Goal: Task Accomplishment & Management: Manage account settings

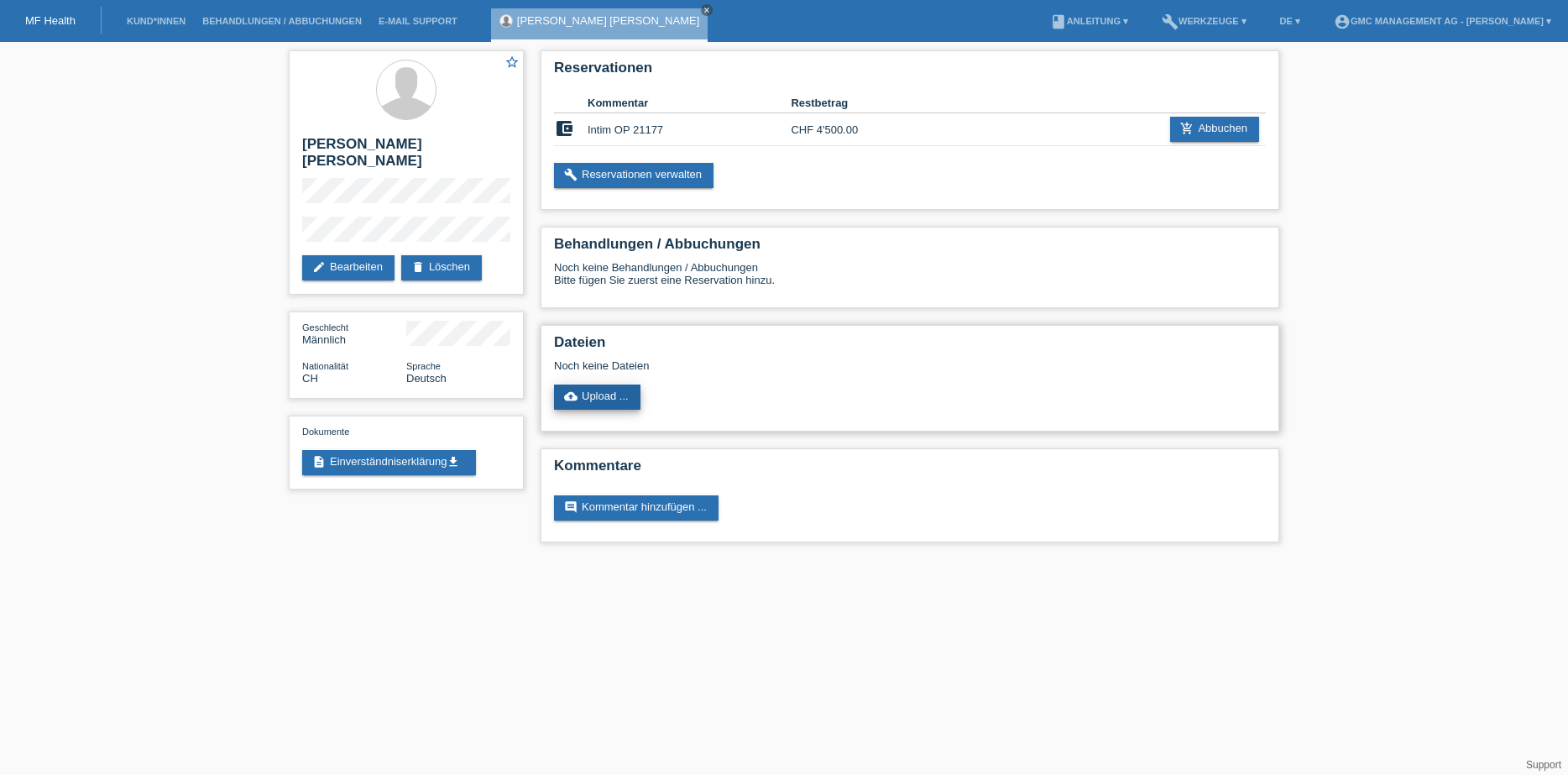
click at [610, 400] on link "cloud_upload Upload ..." at bounding box center [597, 397] width 87 height 25
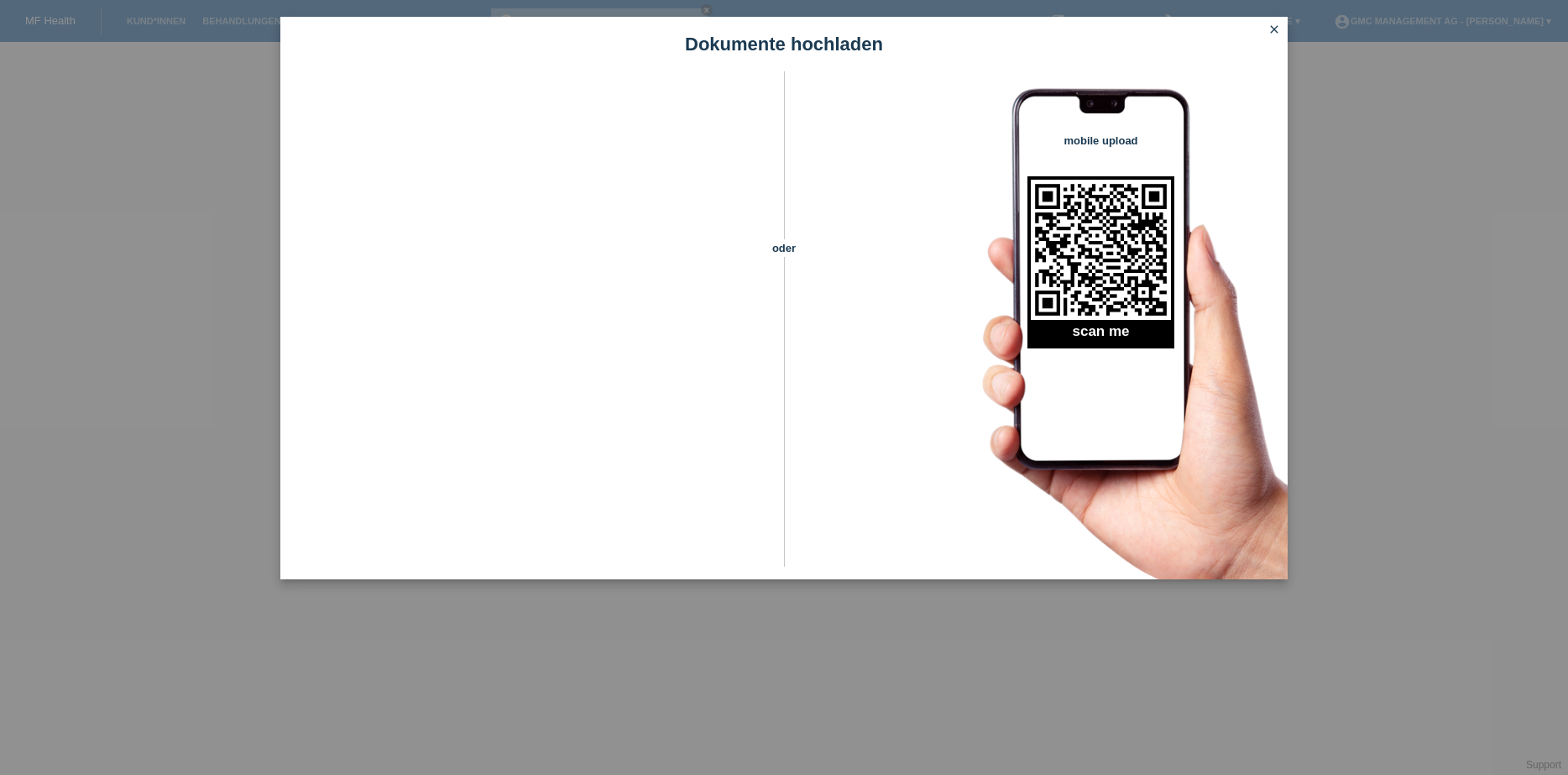
click at [1276, 30] on icon "close" at bounding box center [1273, 29] width 13 height 13
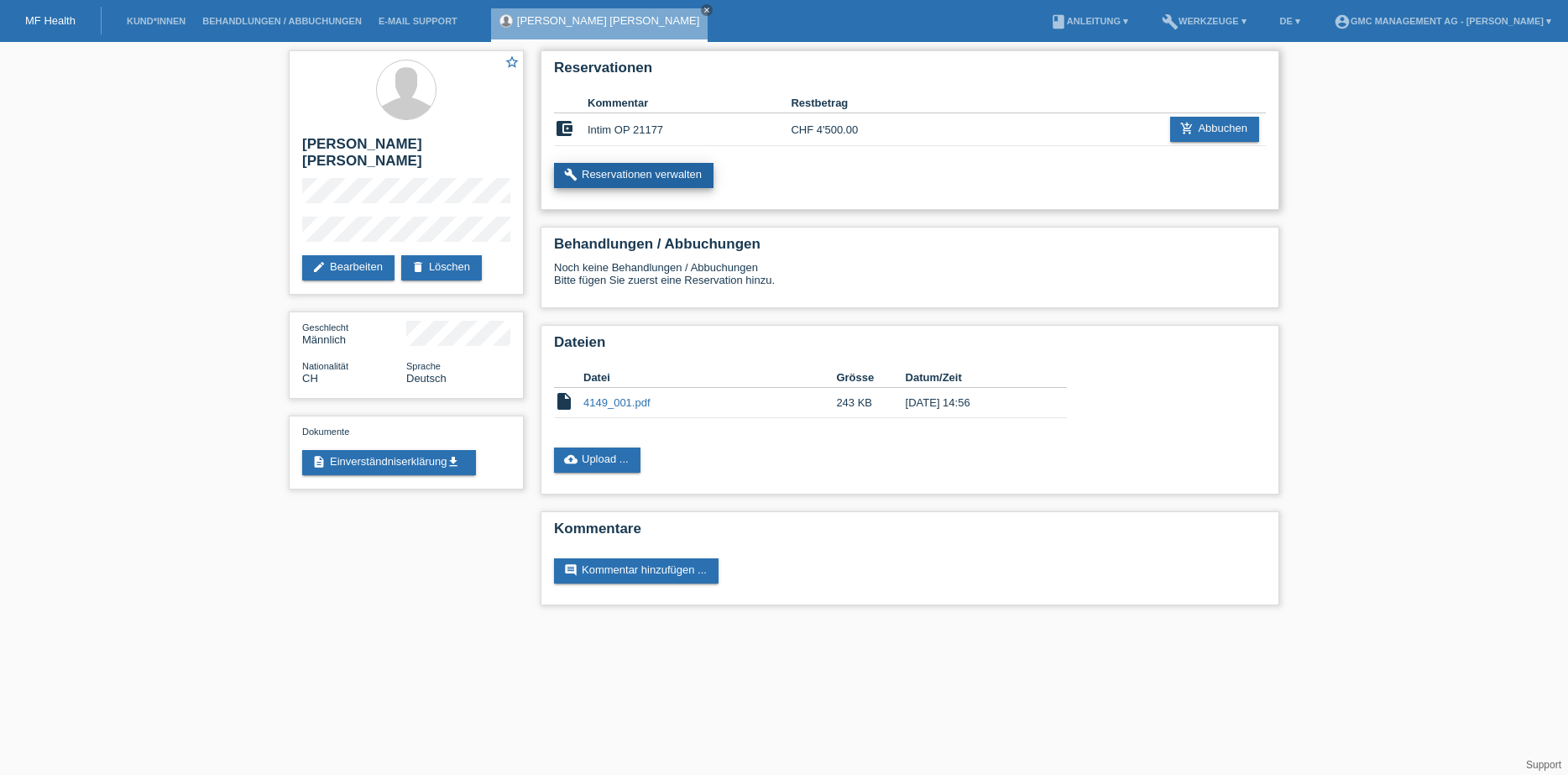
click at [627, 171] on link "build Reservationen verwalten" at bounding box center [634, 175] width 159 height 25
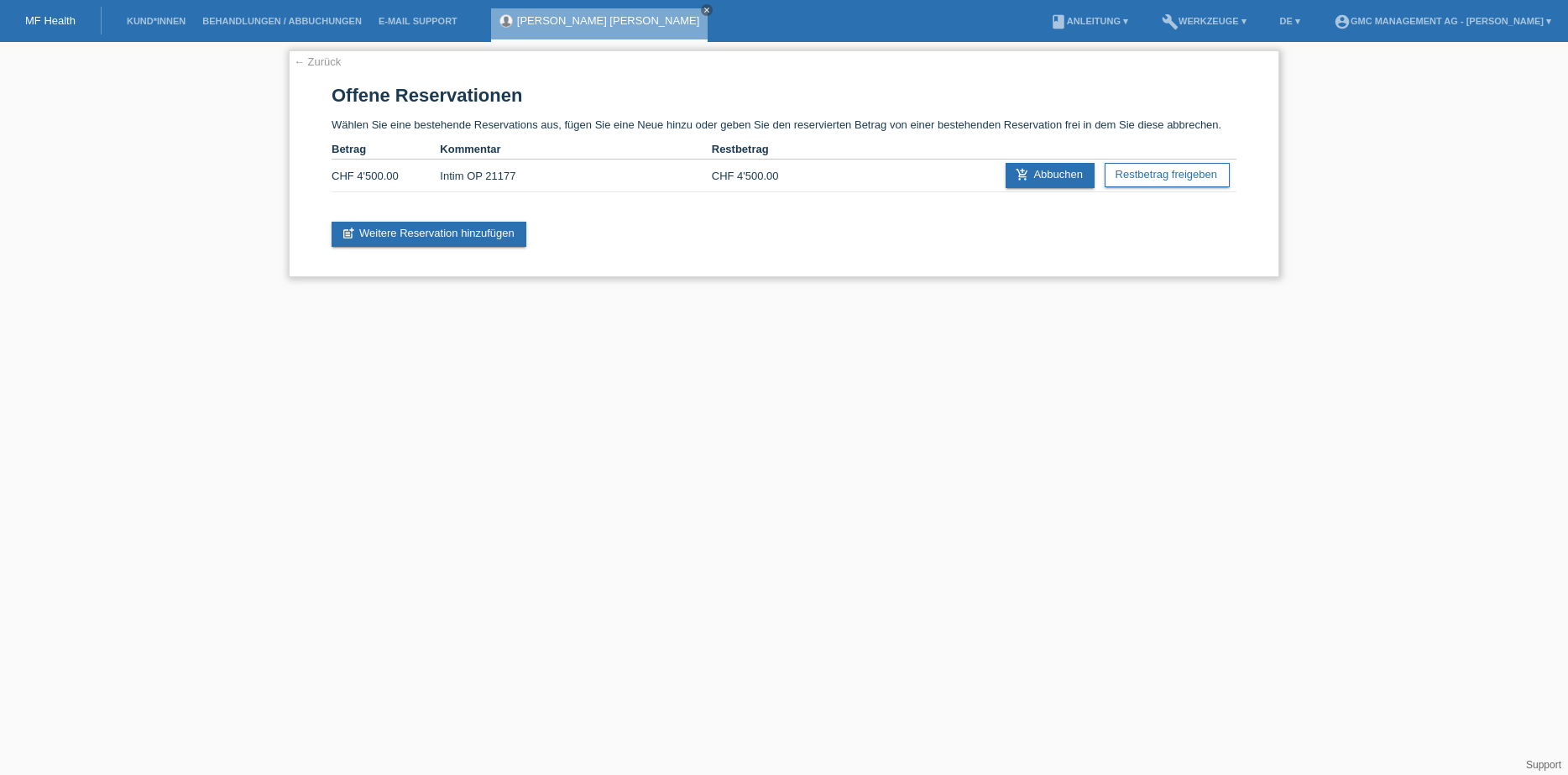
click at [498, 175] on td "Intim OP 21177" at bounding box center [576, 176] width 271 height 33
click at [322, 59] on link "← Zurück" at bounding box center [317, 62] width 47 height 13
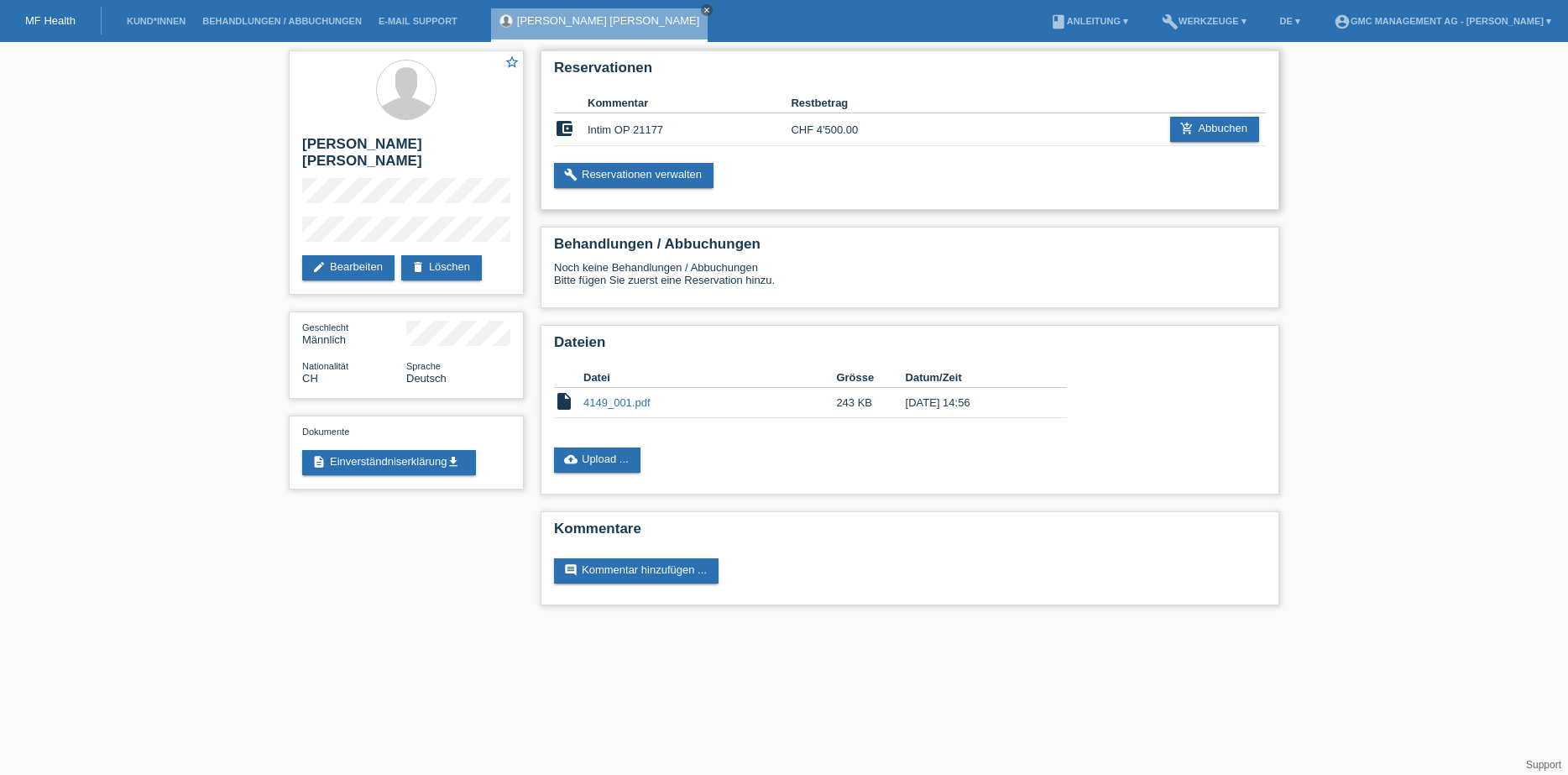
click at [563, 129] on icon "account_balance_wallet" at bounding box center [563, 128] width 20 height 20
click at [605, 131] on td "Intim OP 21177" at bounding box center [689, 130] width 203 height 33
click at [624, 178] on link "build Reservationen verwalten" at bounding box center [634, 175] width 159 height 25
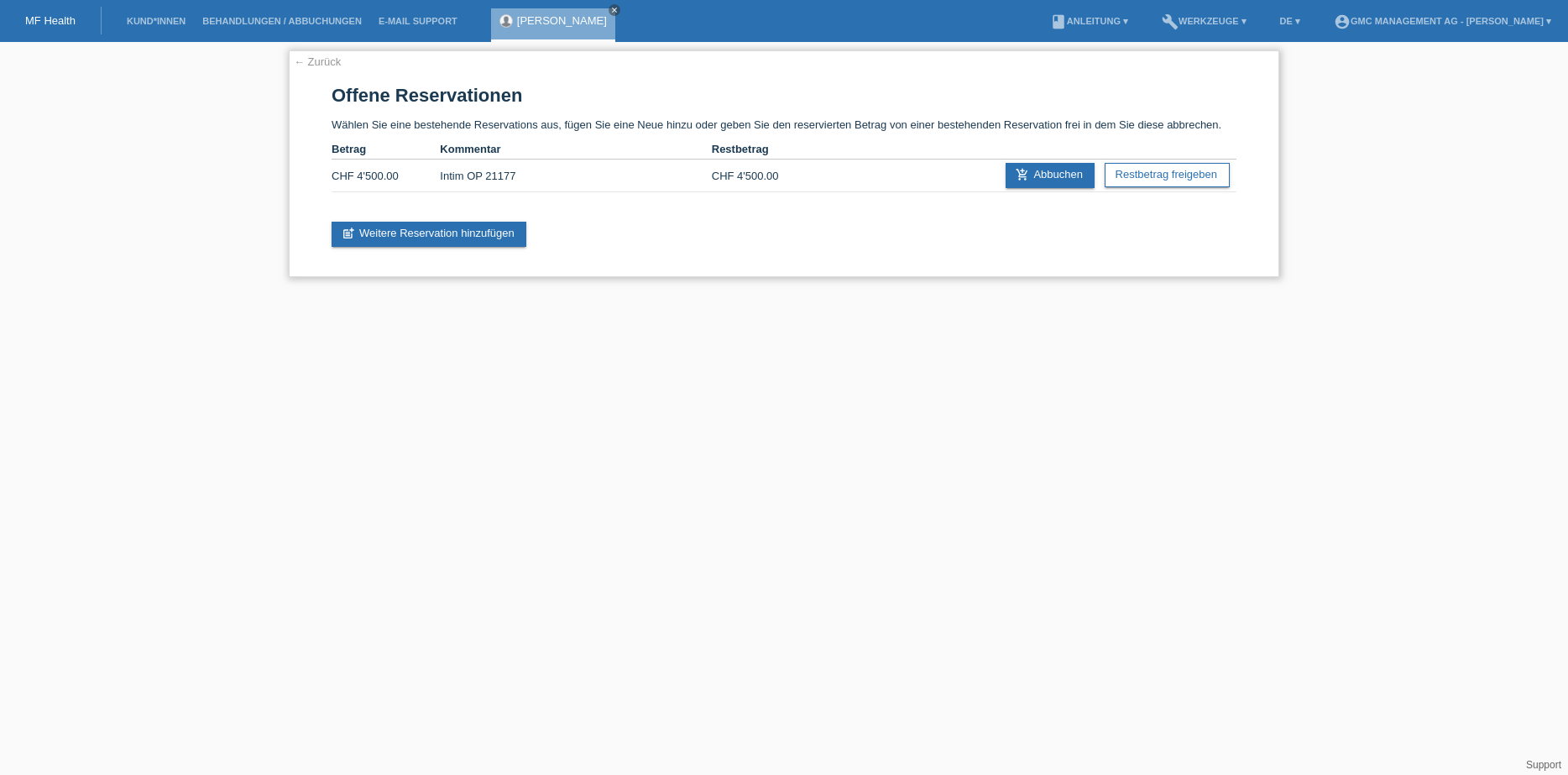
click at [496, 173] on td "Intim OP 21177" at bounding box center [576, 176] width 271 height 33
click at [750, 180] on td "CHF 4'500.00" at bounding box center [765, 176] width 108 height 33
click at [326, 178] on div "← Zurück Offene Reservationen Wählen Sie eine bestehende Reservations aus, füge…" at bounding box center [784, 164] width 991 height 227
click at [325, 63] on link "← Zurück" at bounding box center [317, 62] width 47 height 13
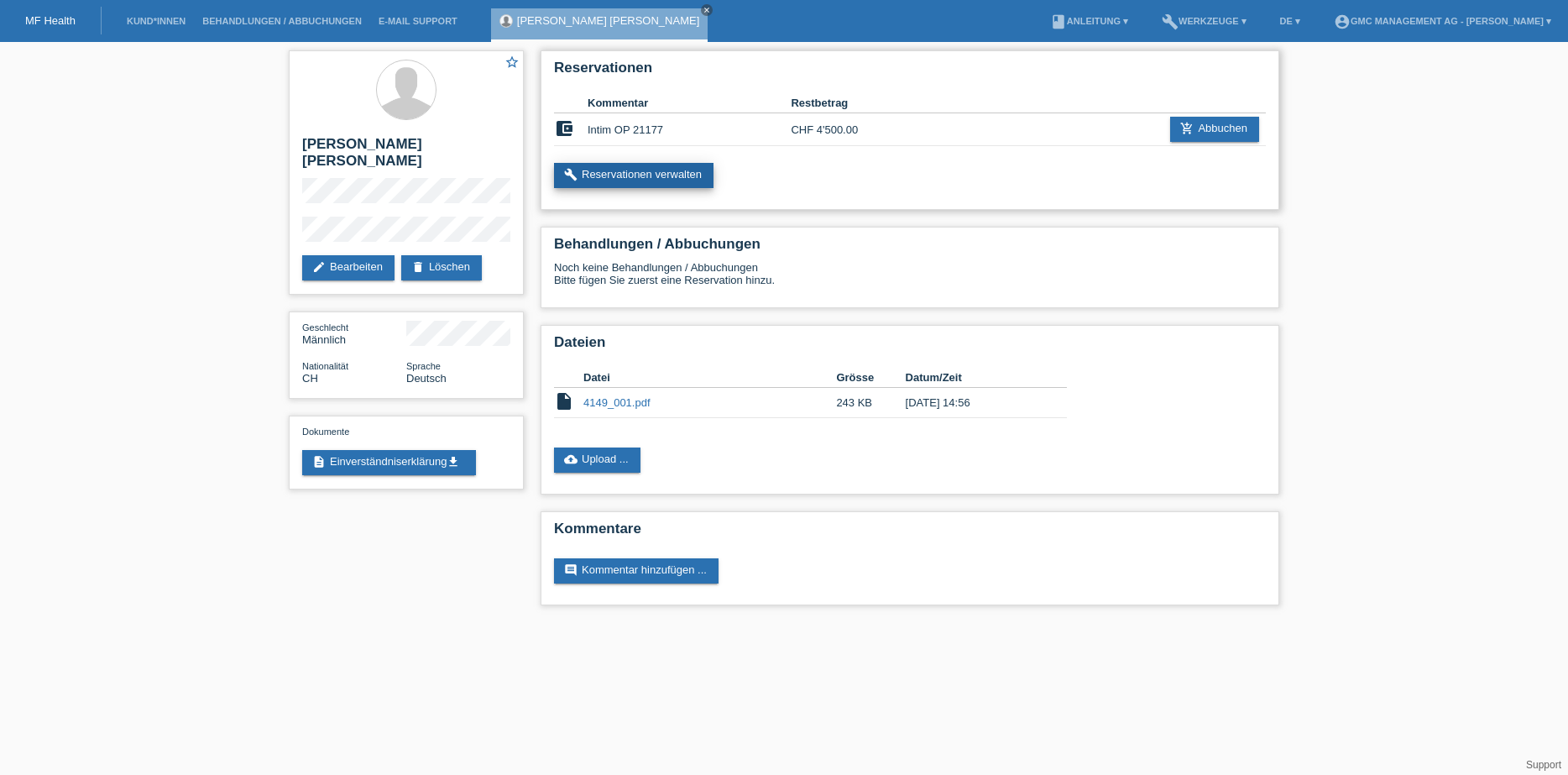
click at [637, 185] on link "build Reservationen verwalten" at bounding box center [634, 175] width 159 height 25
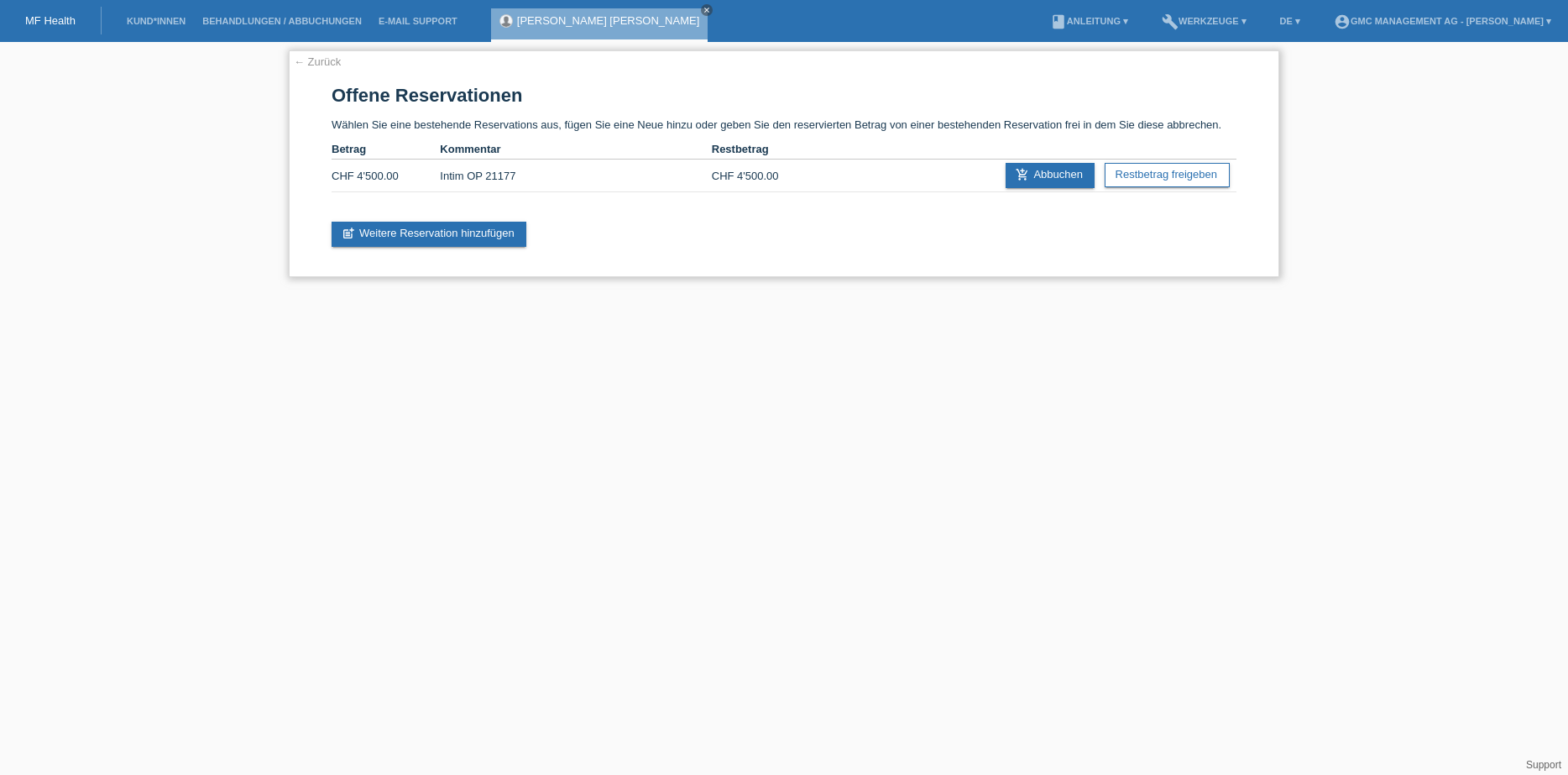
click at [322, 64] on link "← Zurück" at bounding box center [317, 62] width 47 height 13
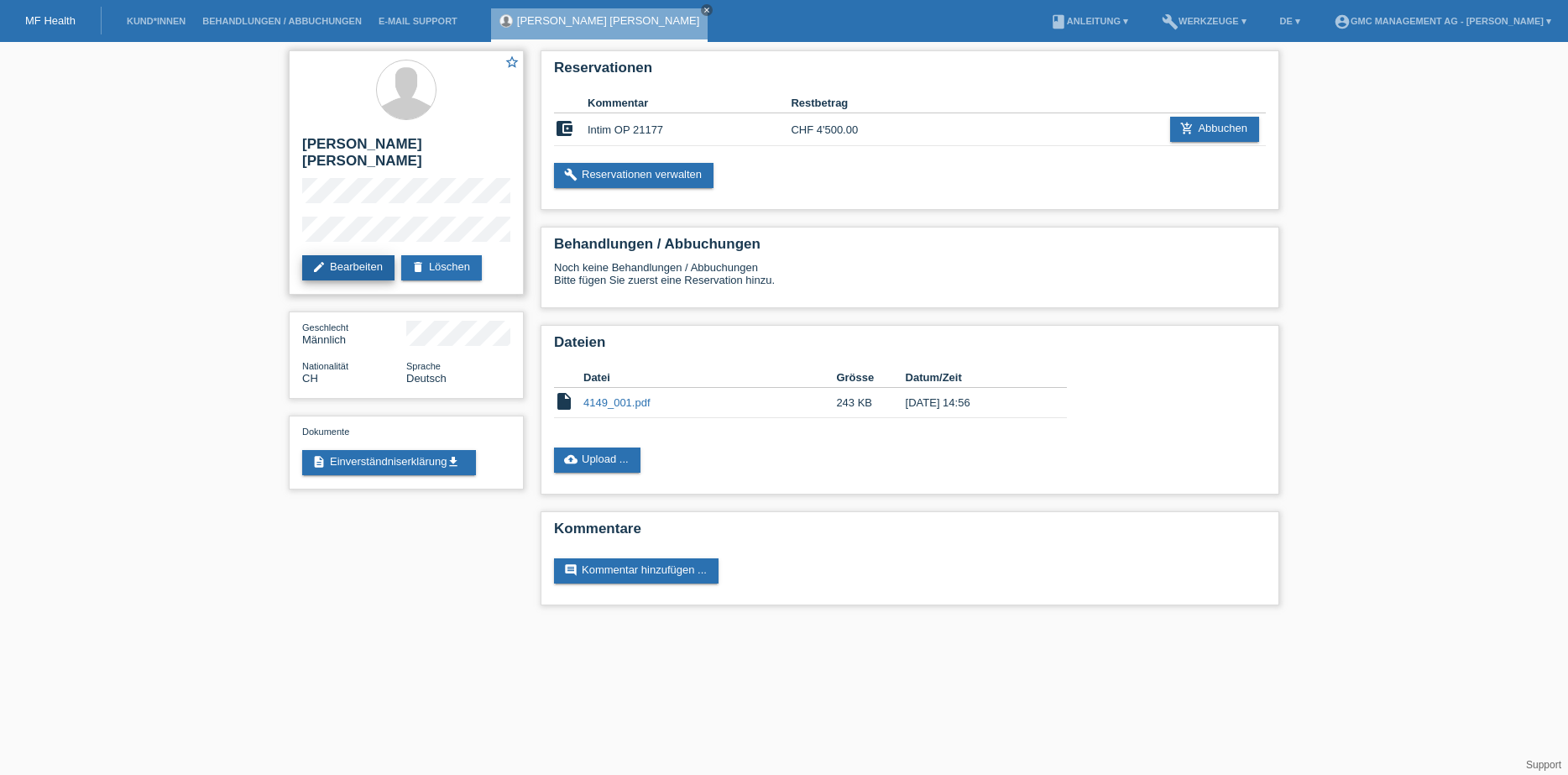
click at [342, 255] on link "edit Bearbeiten" at bounding box center [348, 267] width 93 height 25
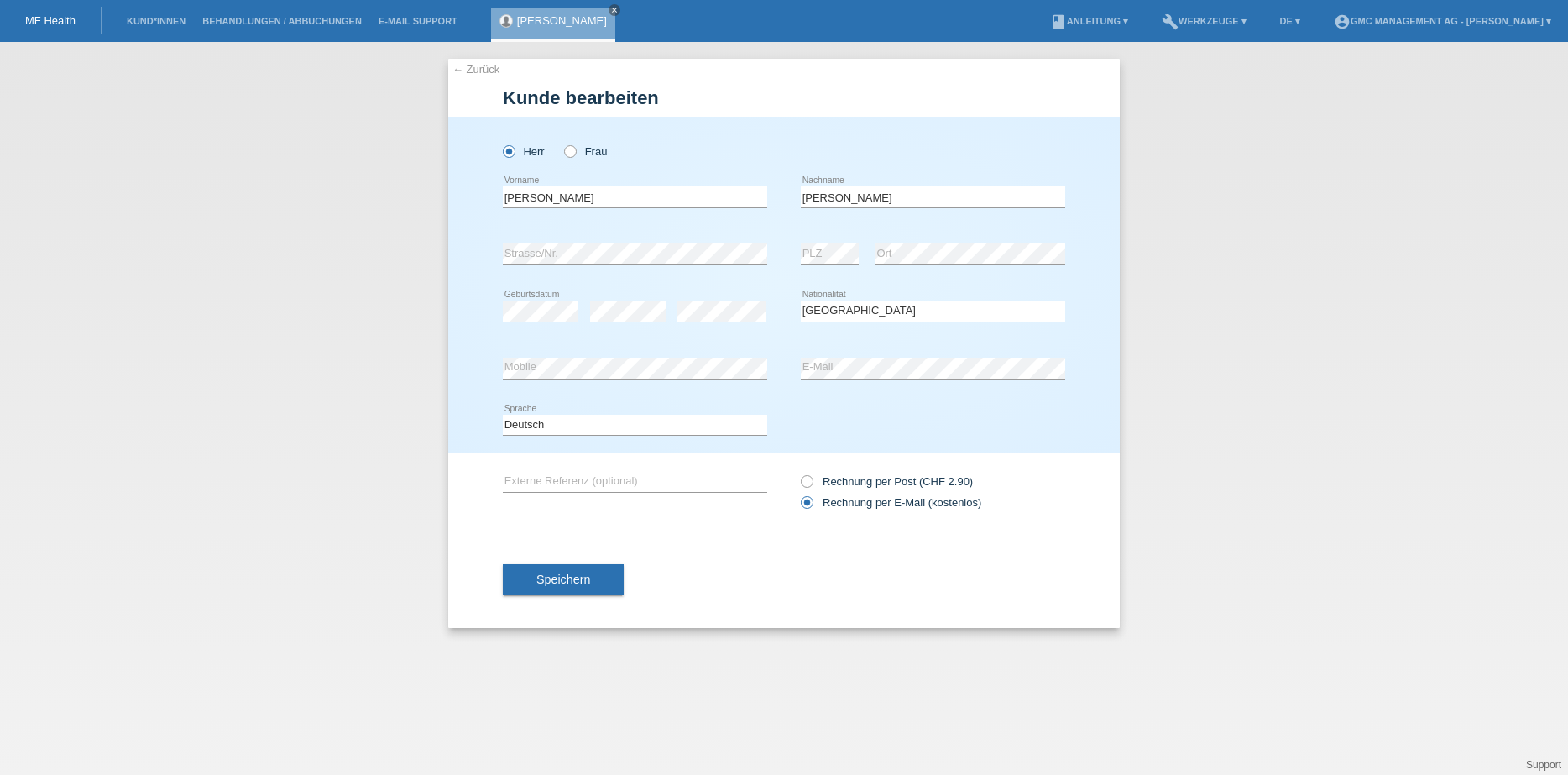
select select "CH"
click at [473, 68] on link "← Zurück" at bounding box center [476, 69] width 47 height 13
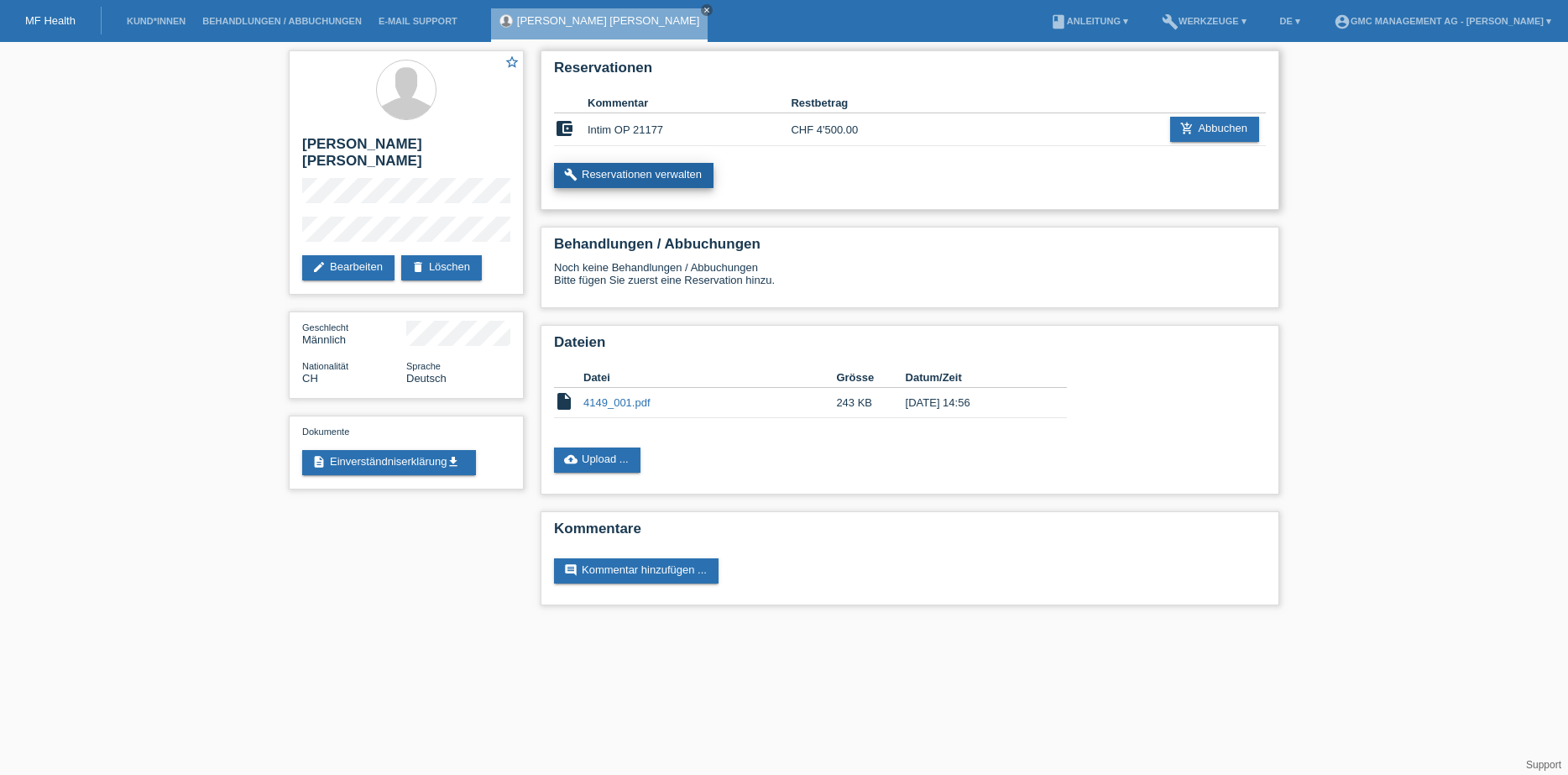
click at [628, 175] on link "build Reservationen verwalten" at bounding box center [634, 175] width 159 height 25
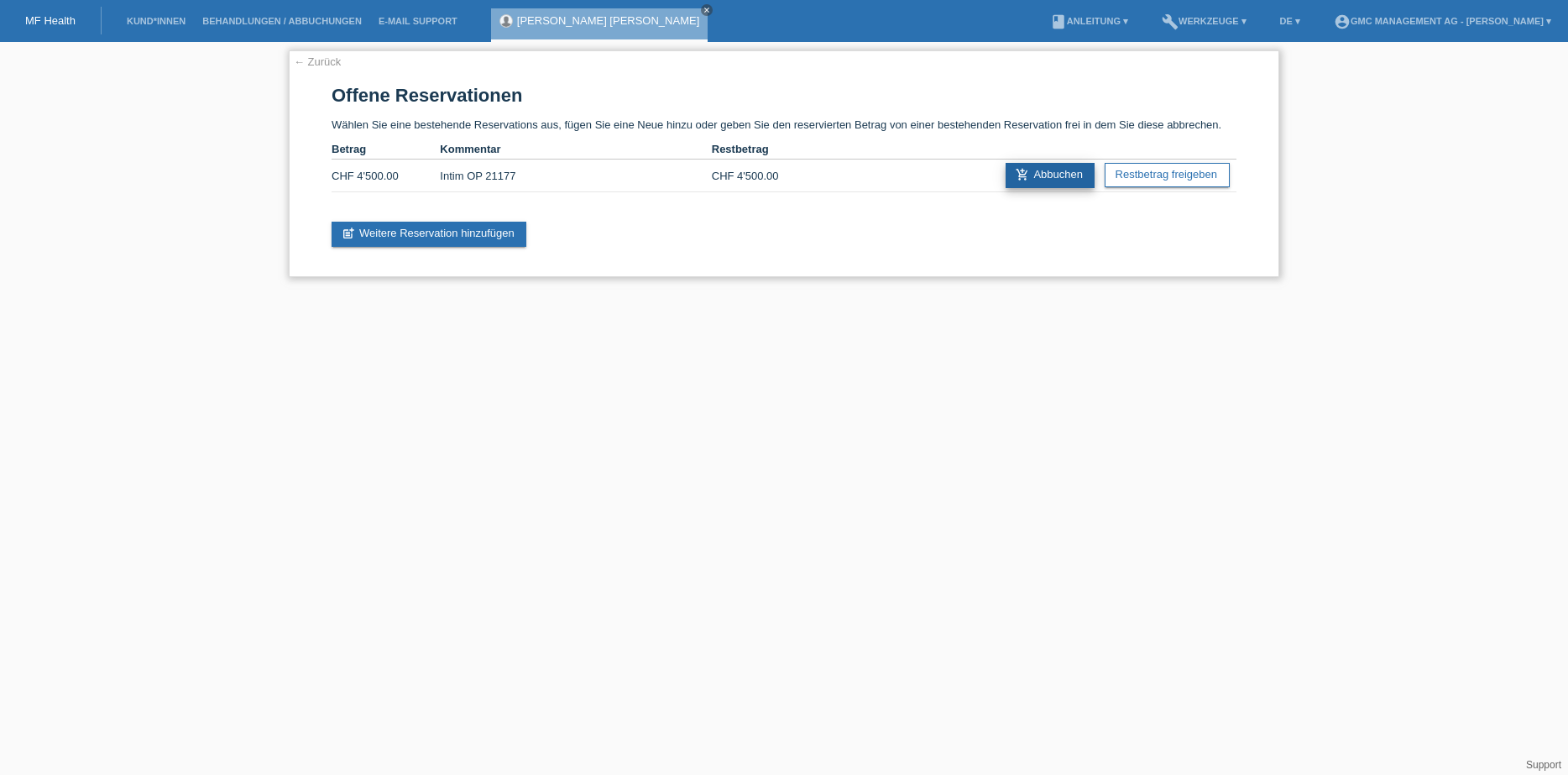
click at [1018, 180] on icon "add_shopping_cart" at bounding box center [1022, 174] width 13 height 13
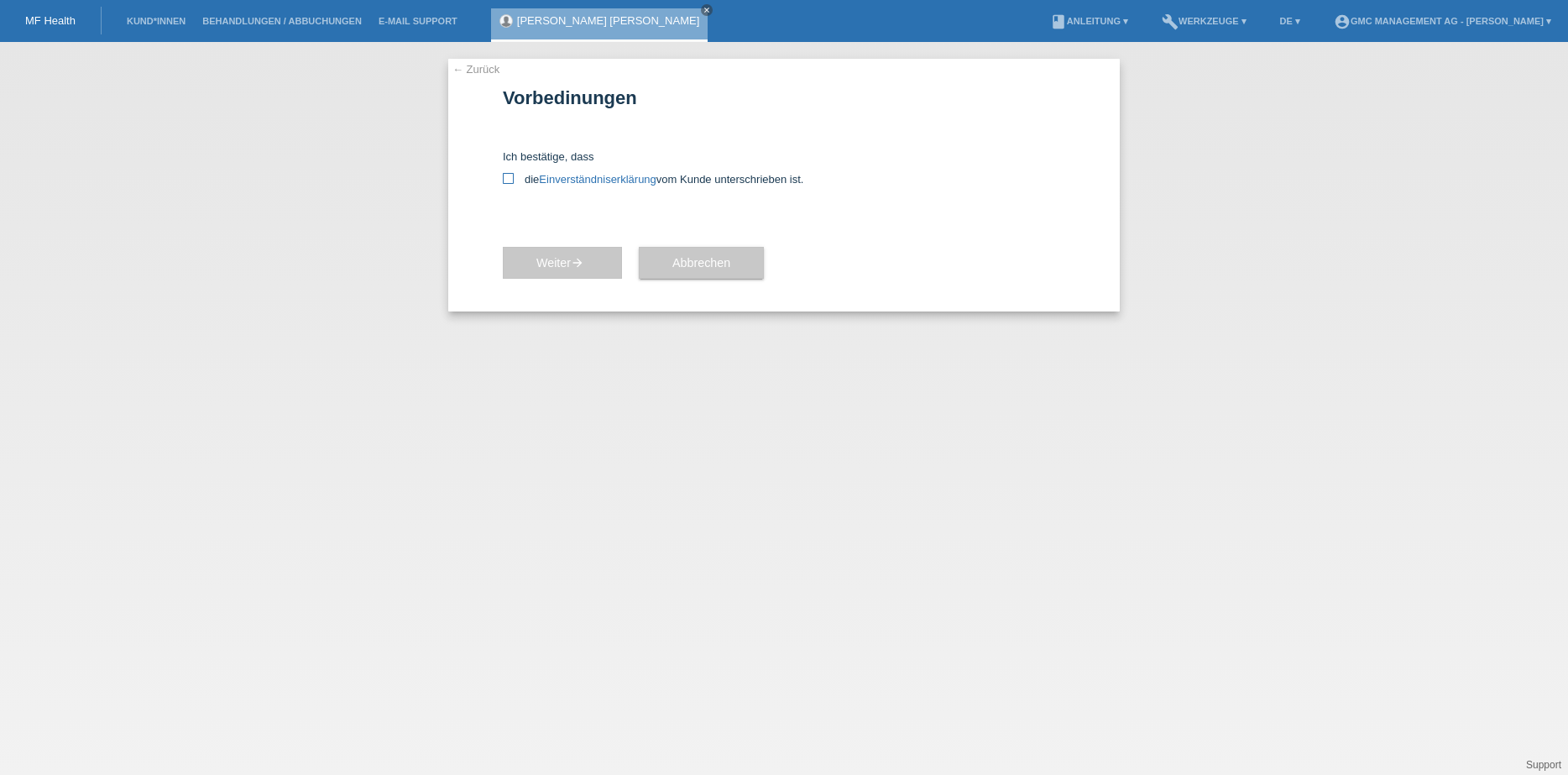
click at [510, 177] on icon at bounding box center [508, 179] width 11 height 11
click at [510, 177] on input "die Einverständniserklärung vom Kunde unterschrieben ist." at bounding box center [508, 179] width 11 height 11
checkbox input "true"
click at [557, 260] on span "Weiter arrow_forward" at bounding box center [563, 262] width 52 height 13
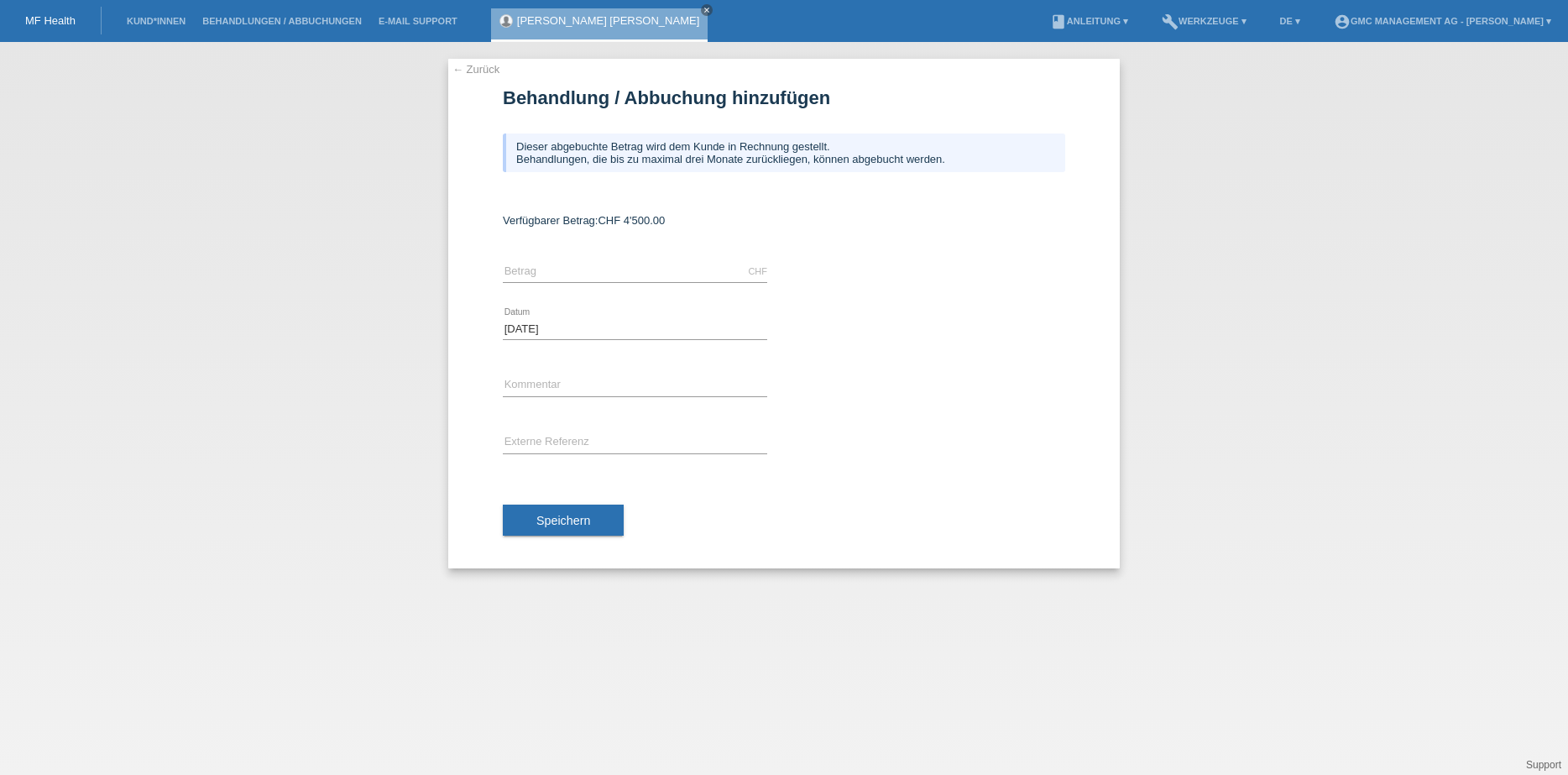
click at [641, 222] on span "CHF 4'500.00" at bounding box center [631, 220] width 67 height 13
click at [517, 270] on input "text" at bounding box center [634, 271] width 264 height 21
type input "2000.00"
click at [553, 521] on span "Speichern" at bounding box center [563, 520] width 54 height 13
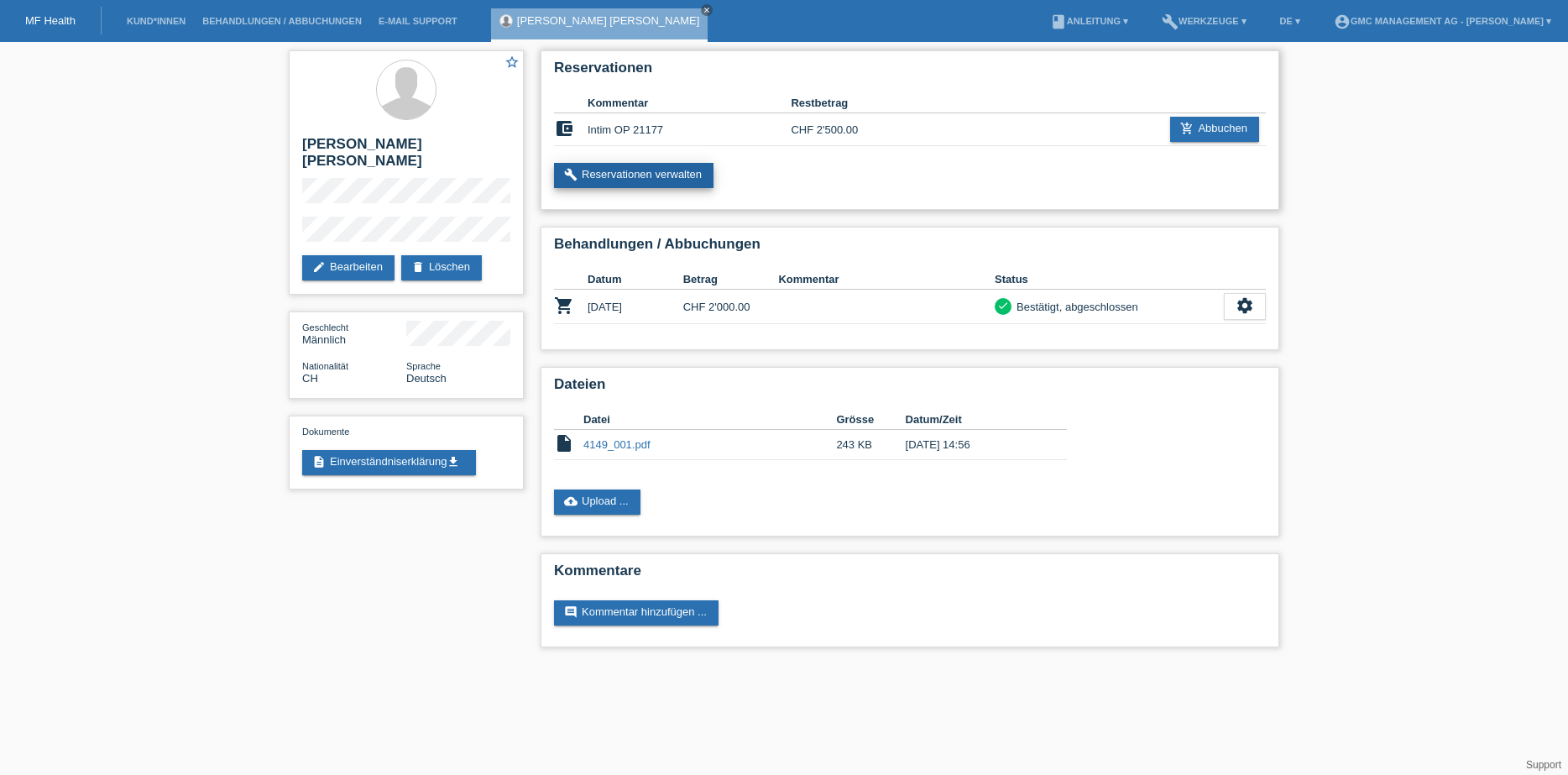
click at [634, 177] on link "build Reservationen verwalten" at bounding box center [634, 175] width 159 height 25
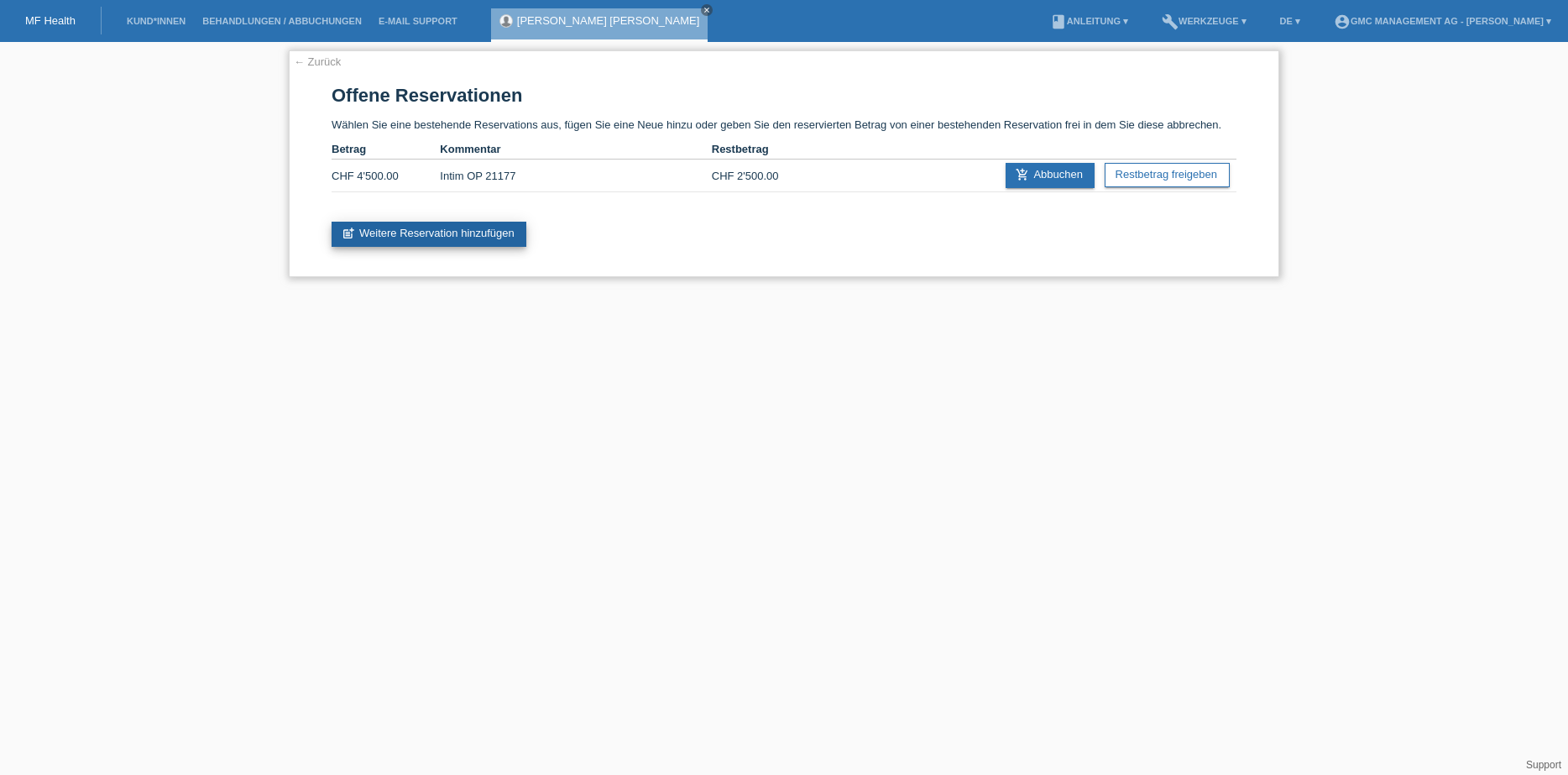
click at [440, 231] on link "post_add Weitere Reservation hinzufügen" at bounding box center [429, 234] width 195 height 25
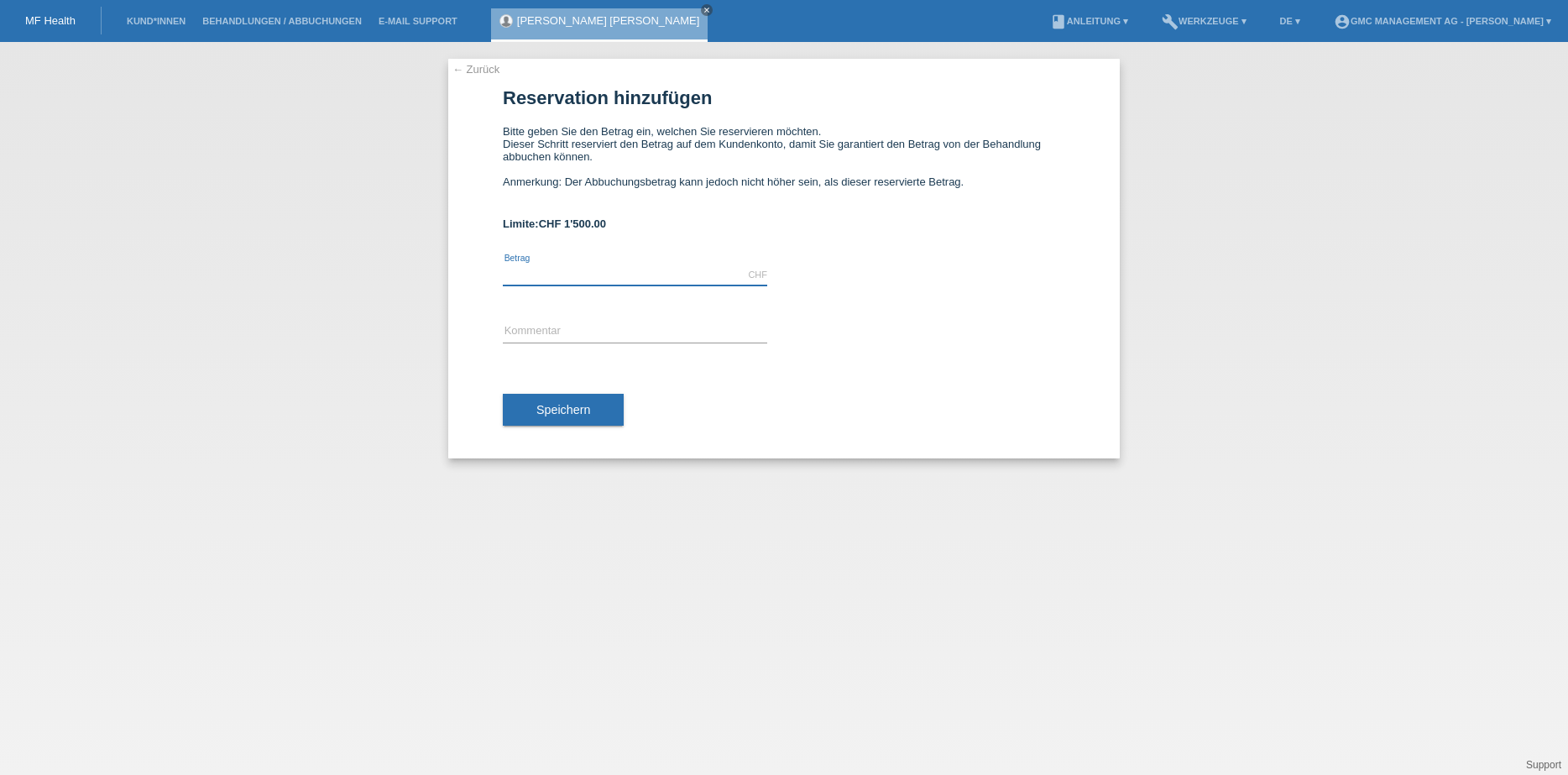
click at [507, 275] on input "text" at bounding box center [634, 275] width 264 height 21
type input "500.00"
click at [481, 65] on link "← Zurück" at bounding box center [476, 69] width 47 height 13
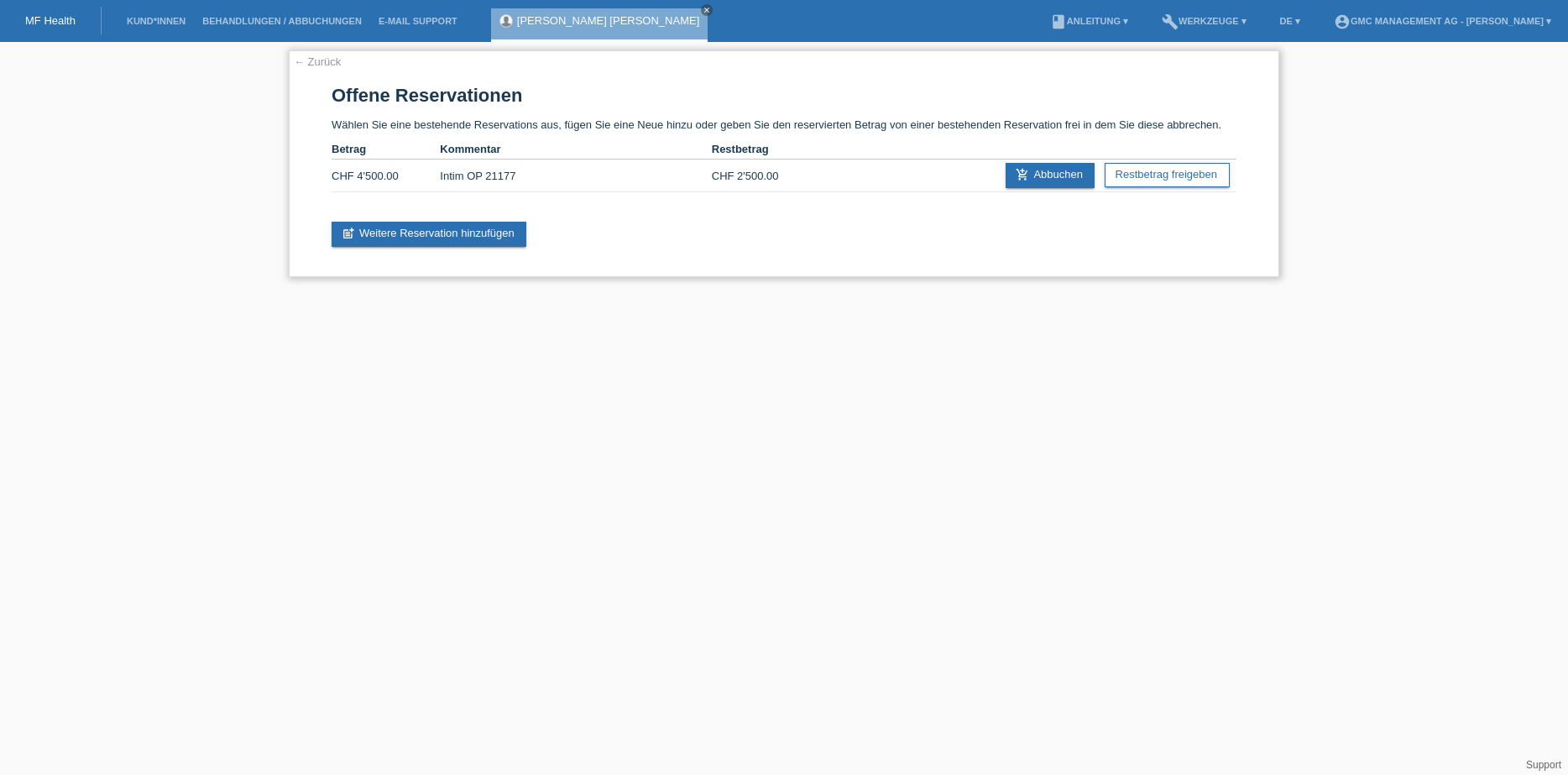
click at [302, 59] on link "← Zurück" at bounding box center [317, 62] width 47 height 13
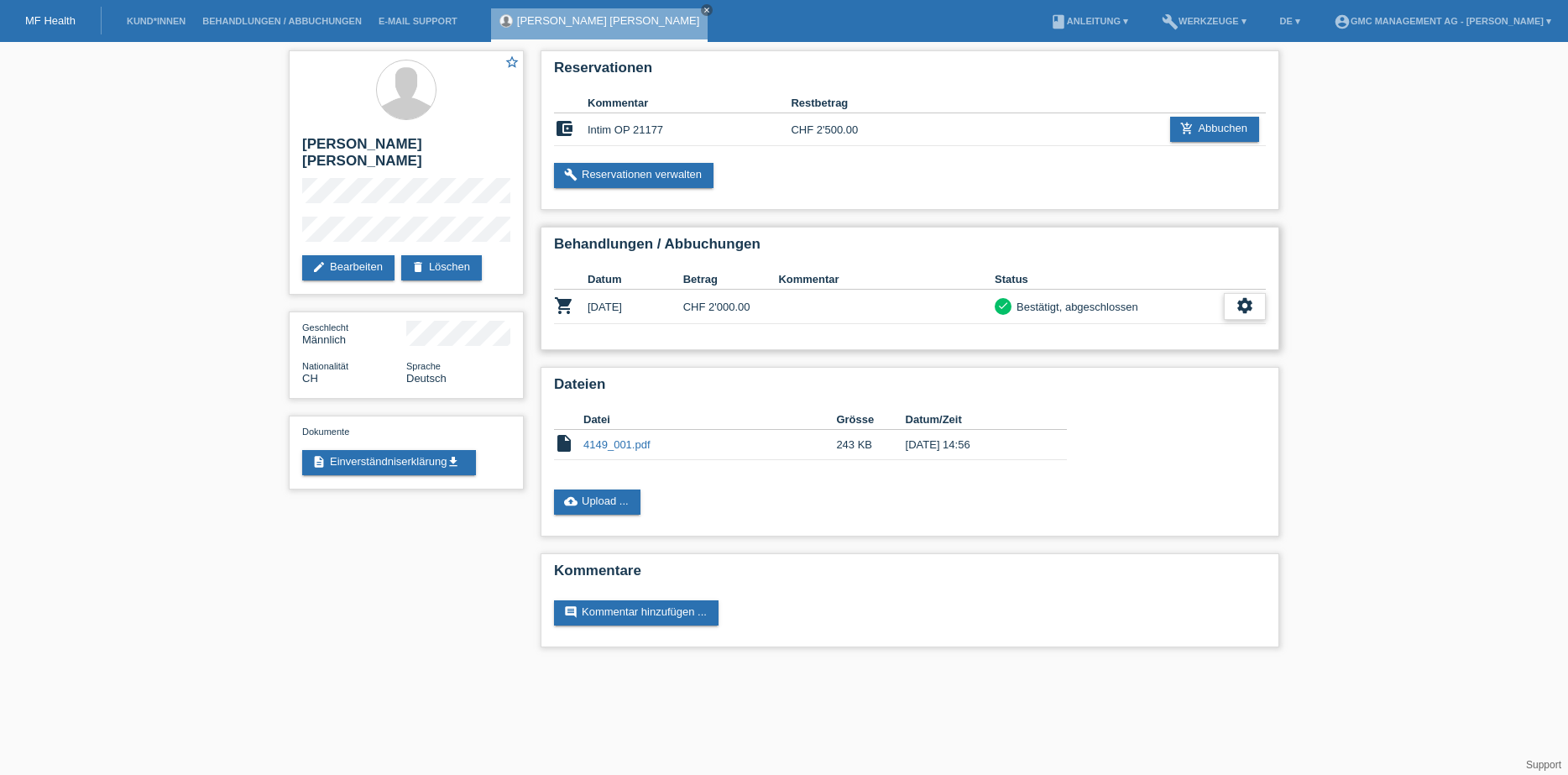
click at [1249, 312] on icon "settings" at bounding box center [1245, 305] width 18 height 18
click at [647, 178] on link "build Reservationen verwalten" at bounding box center [634, 175] width 159 height 25
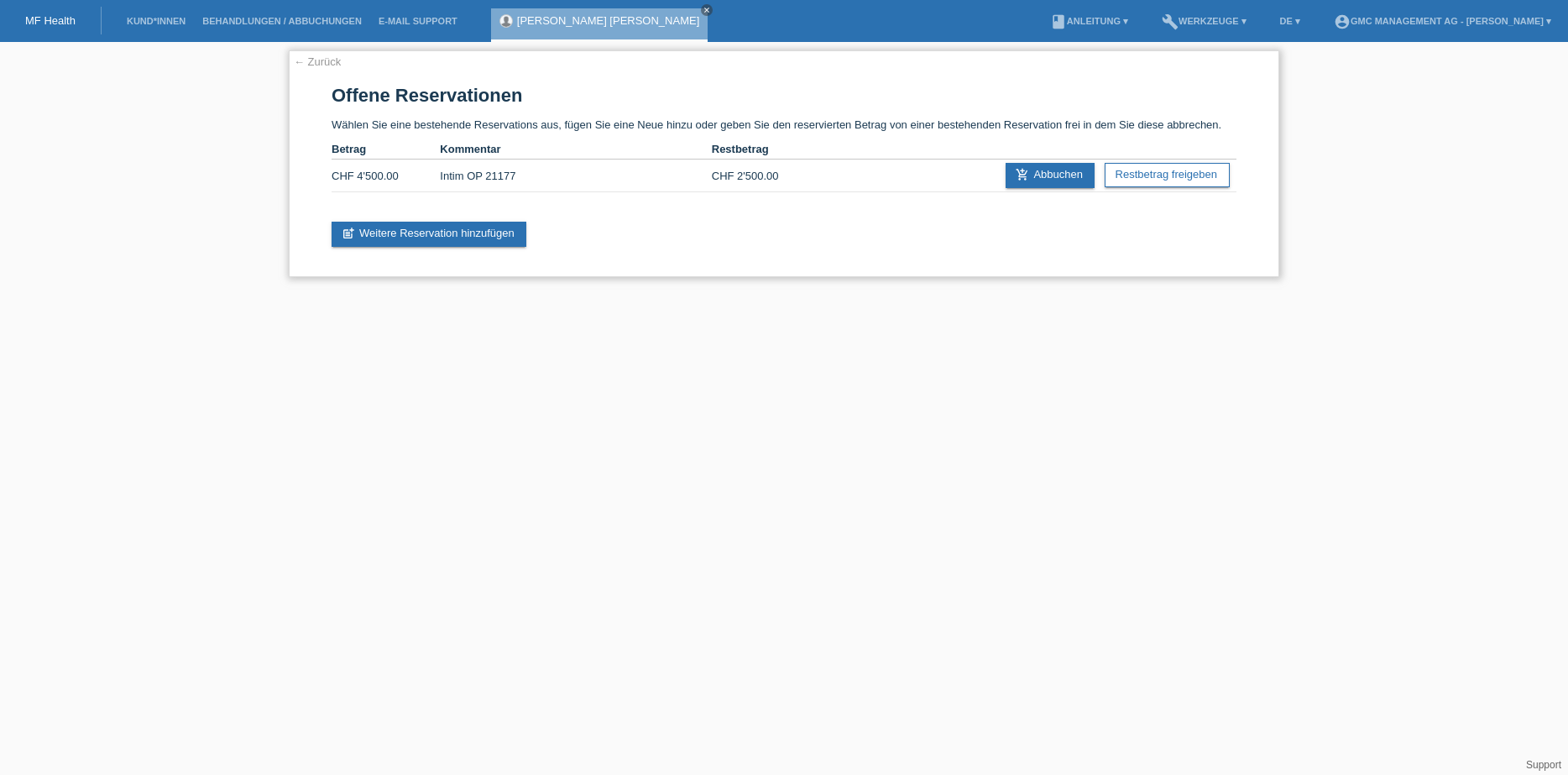
click at [322, 63] on link "← Zurück" at bounding box center [317, 62] width 47 height 13
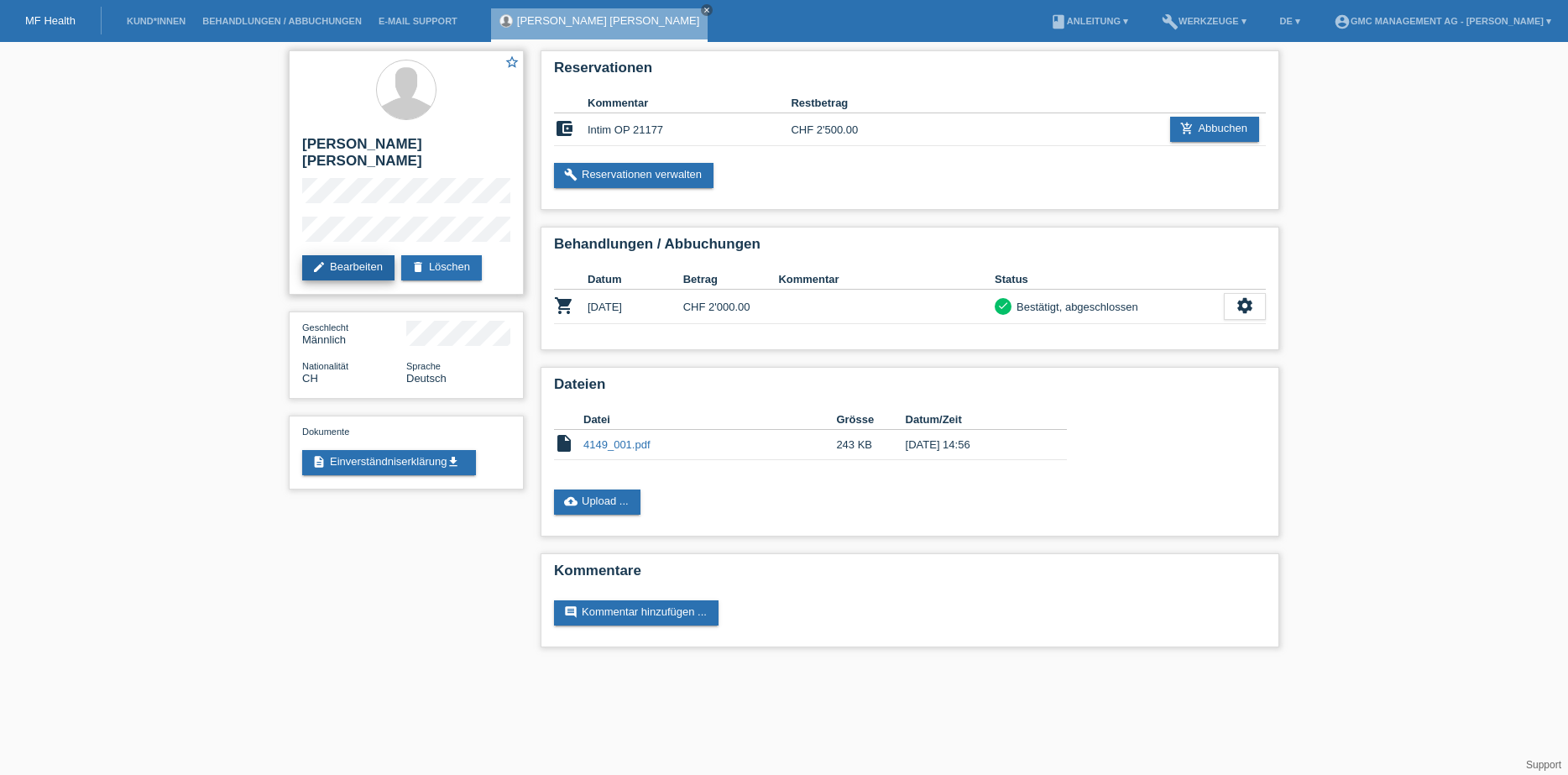
click at [327, 255] on link "edit Bearbeiten" at bounding box center [348, 267] width 93 height 25
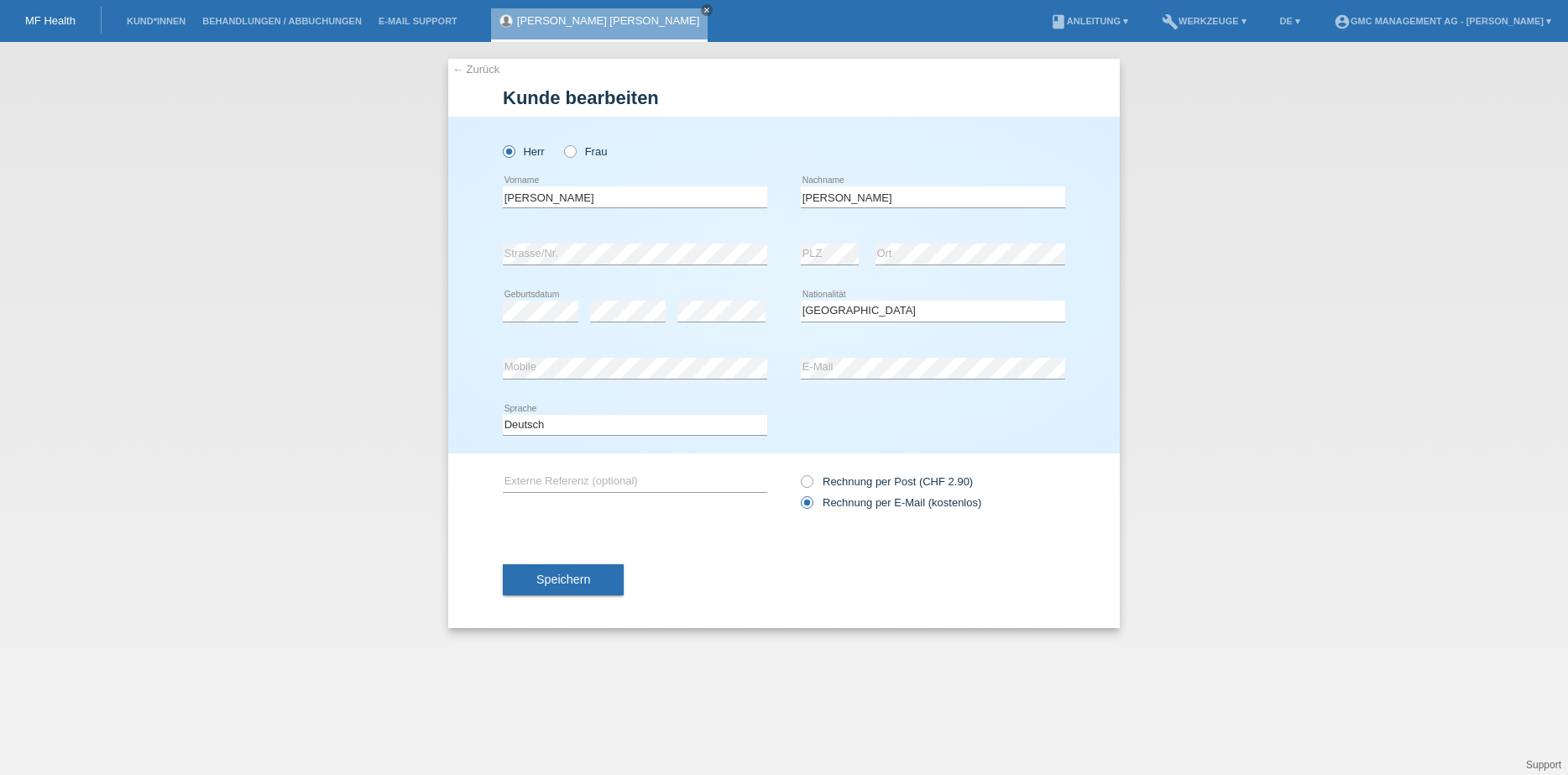
select select "CH"
drag, startPoint x: 586, startPoint y: 199, endPoint x: 493, endPoint y: 198, distance: 93.0
click at [493, 198] on div "Herr Frau Santana jean error Vorname" at bounding box center [784, 285] width 672 height 336
drag, startPoint x: 860, startPoint y: 197, endPoint x: 787, endPoint y: 192, distance: 73.2
click at [787, 192] on div "Santana jean error Vorname Elias error Nachname" at bounding box center [784, 198] width 563 height 57
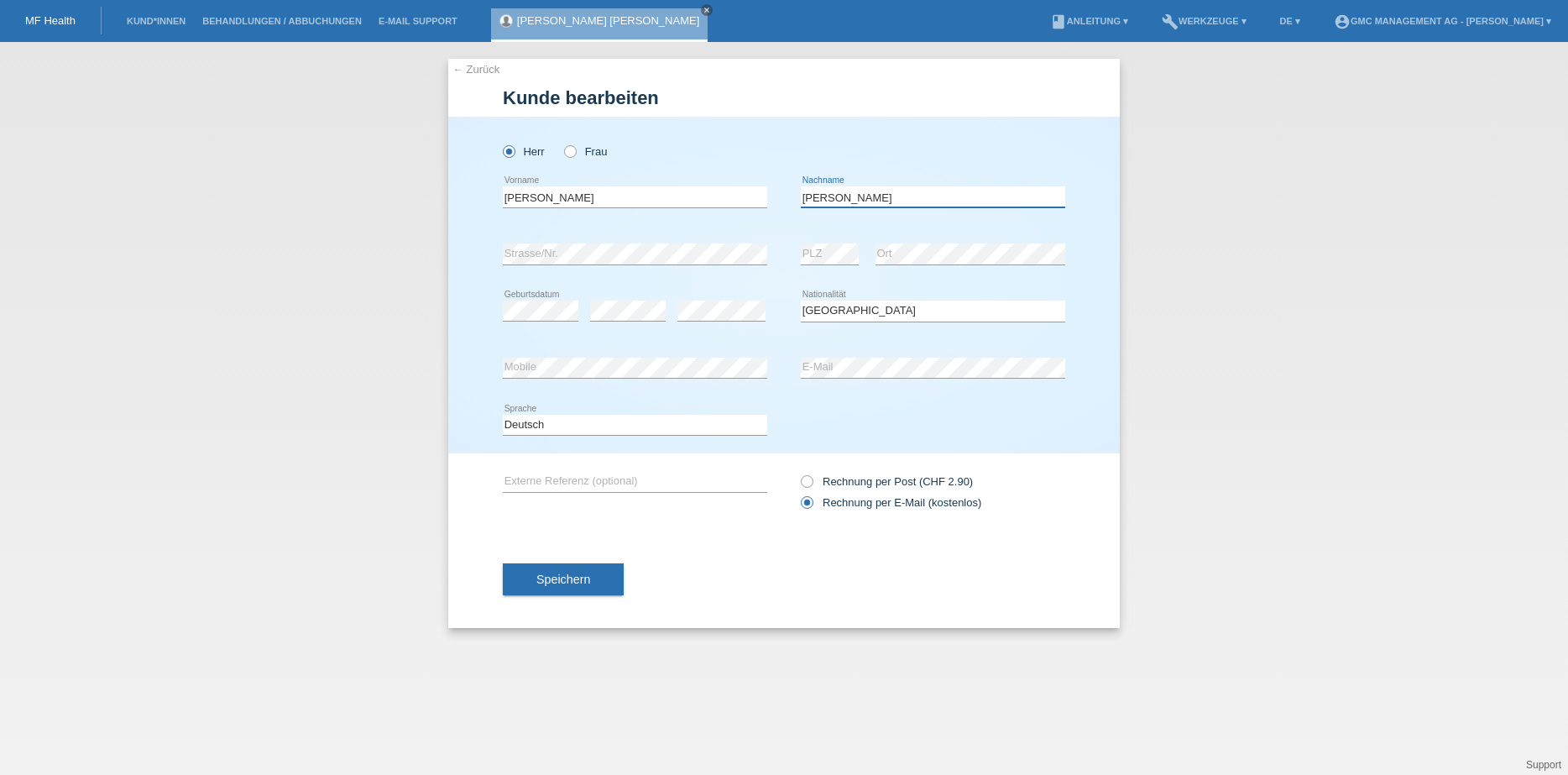
paste input "[PERSON_NAME]"
type input "[PERSON_NAME]"
drag, startPoint x: 531, startPoint y: 191, endPoint x: 482, endPoint y: 186, distance: 49.3
click at [482, 186] on div "Herr Frau Santana jean error Vorname" at bounding box center [784, 285] width 672 height 336
type input "[PERSON_NAME]"
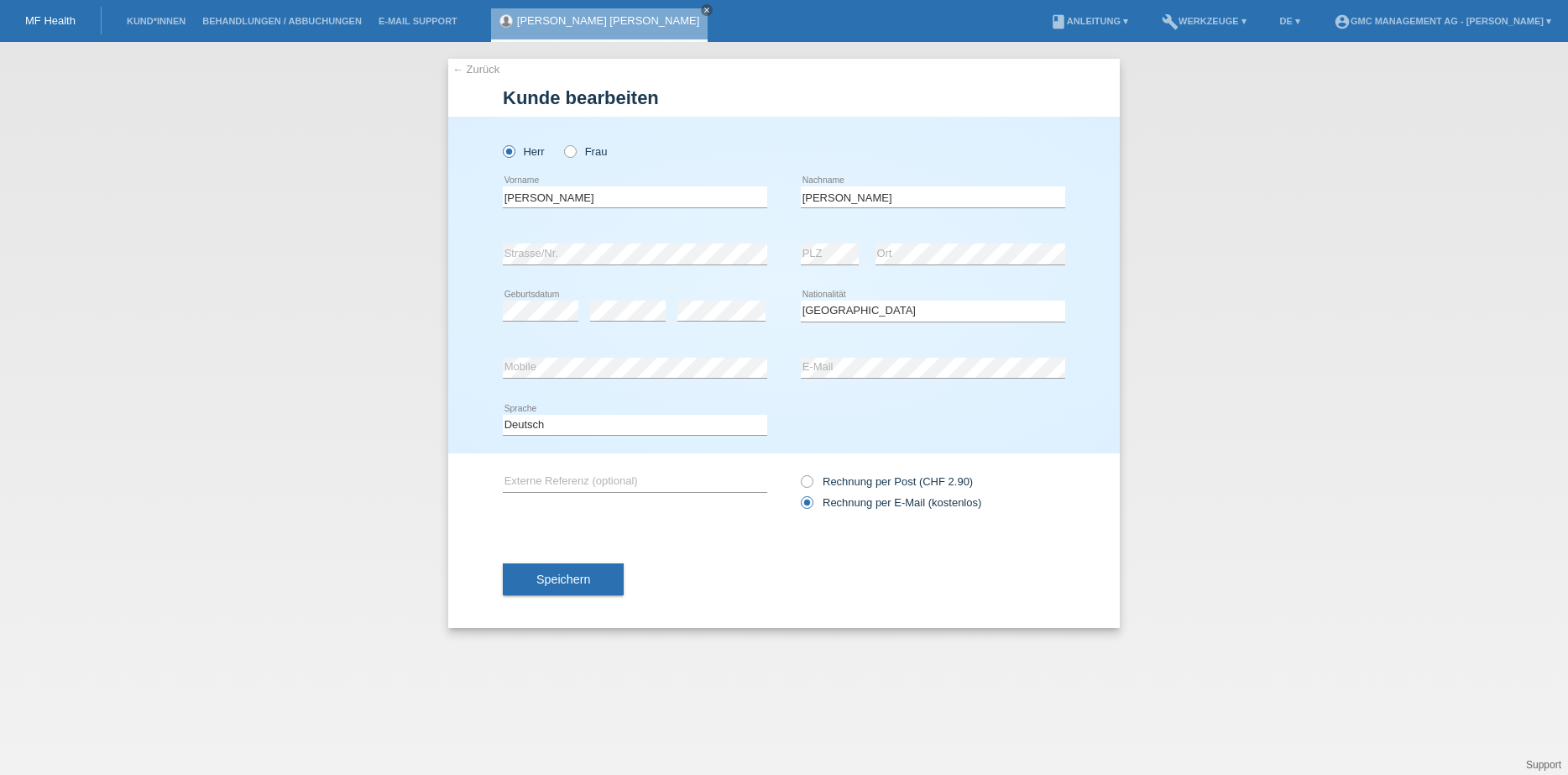
click at [562, 574] on span "Speichern" at bounding box center [563, 579] width 54 height 13
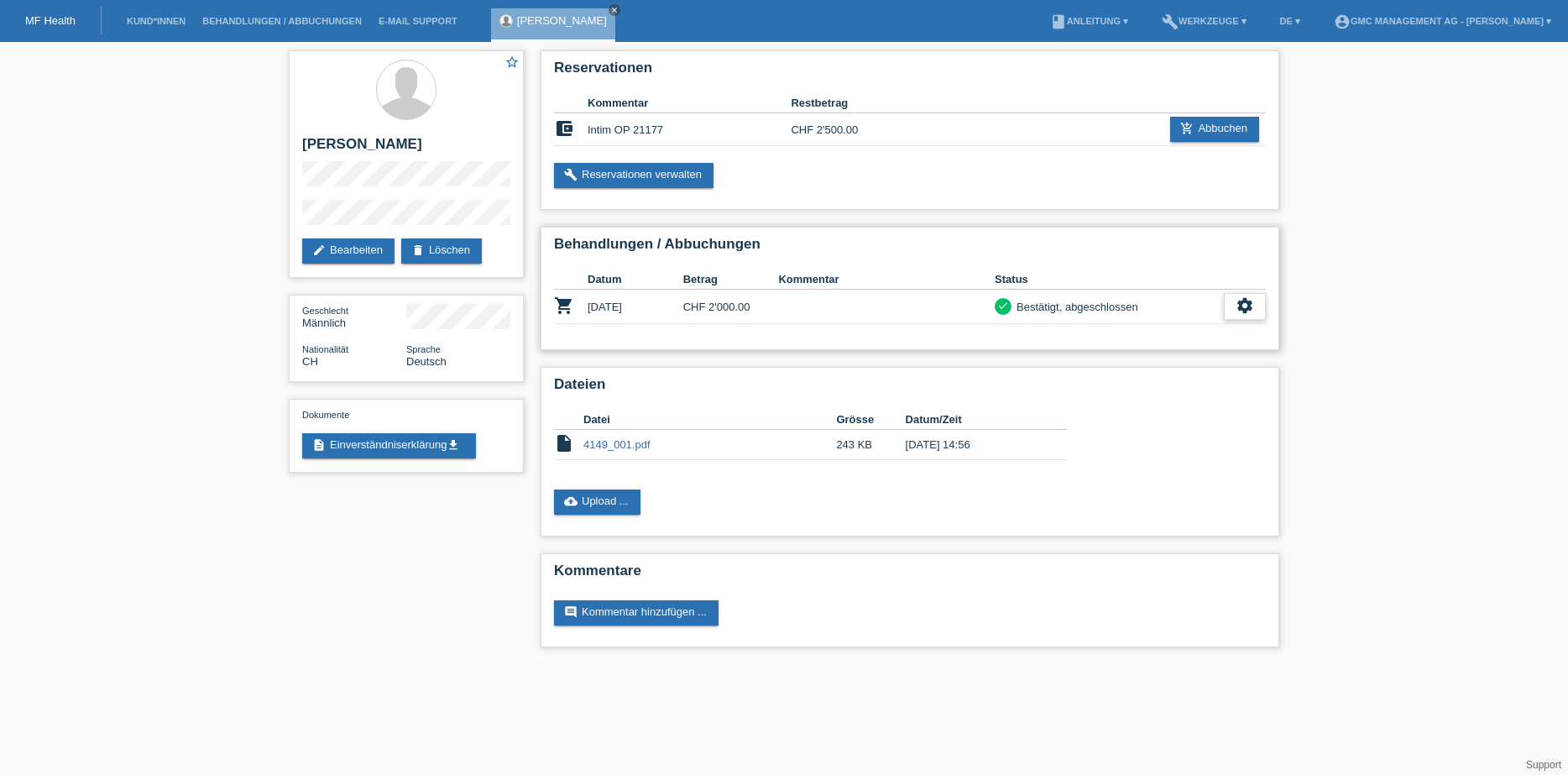
click at [1239, 307] on icon "settings" at bounding box center [1245, 305] width 18 height 18
click at [1363, 335] on div "star_border [PERSON_NAME] edit Bearbeiten delete Löschen Geschlecht Männlich Na…" at bounding box center [784, 353] width 1568 height 622
click at [616, 11] on icon "close" at bounding box center [615, 10] width 9 height 9
